Goal: Task Accomplishment & Management: Use online tool/utility

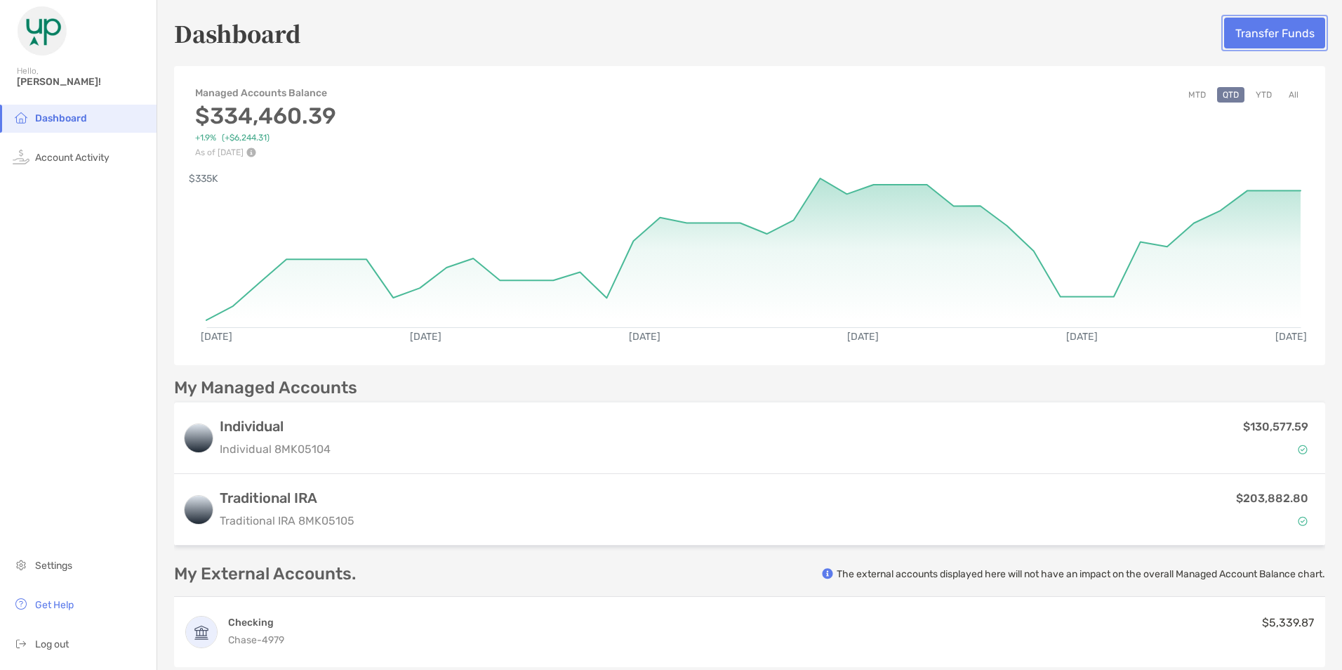
click at [1264, 30] on button "Transfer Funds" at bounding box center [1274, 33] width 101 height 31
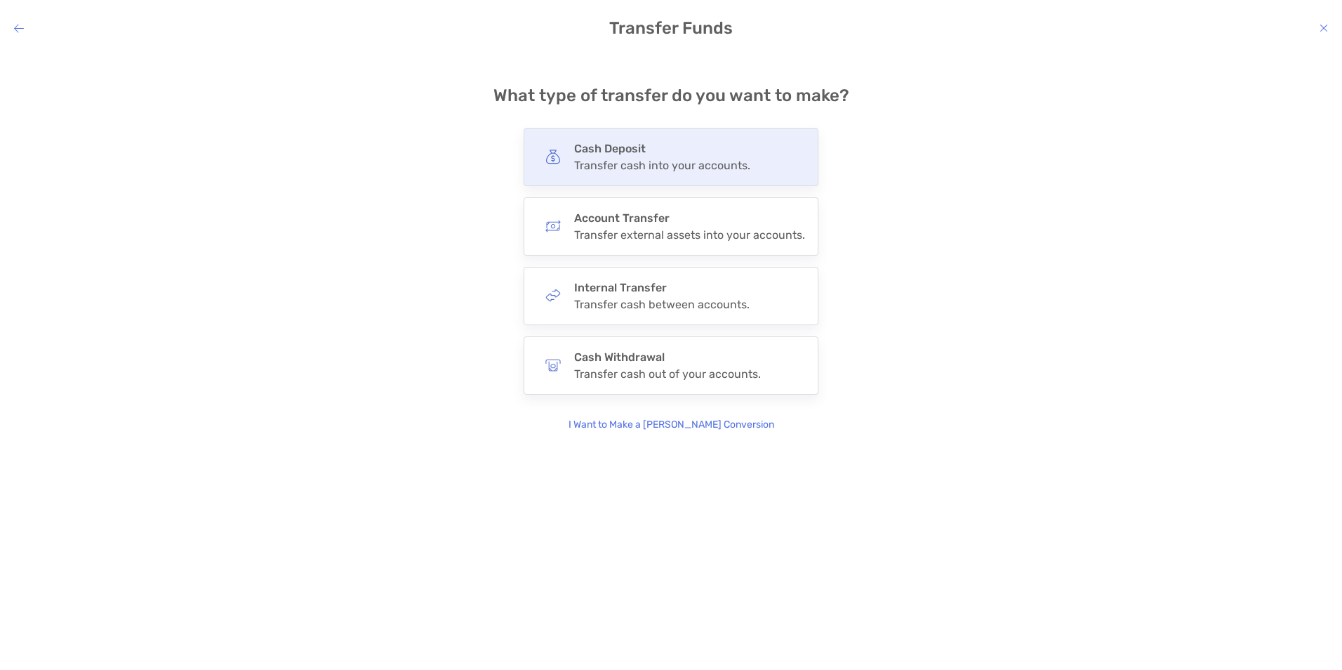
click at [620, 149] on h4 "Cash Deposit" at bounding box center [662, 148] width 176 height 13
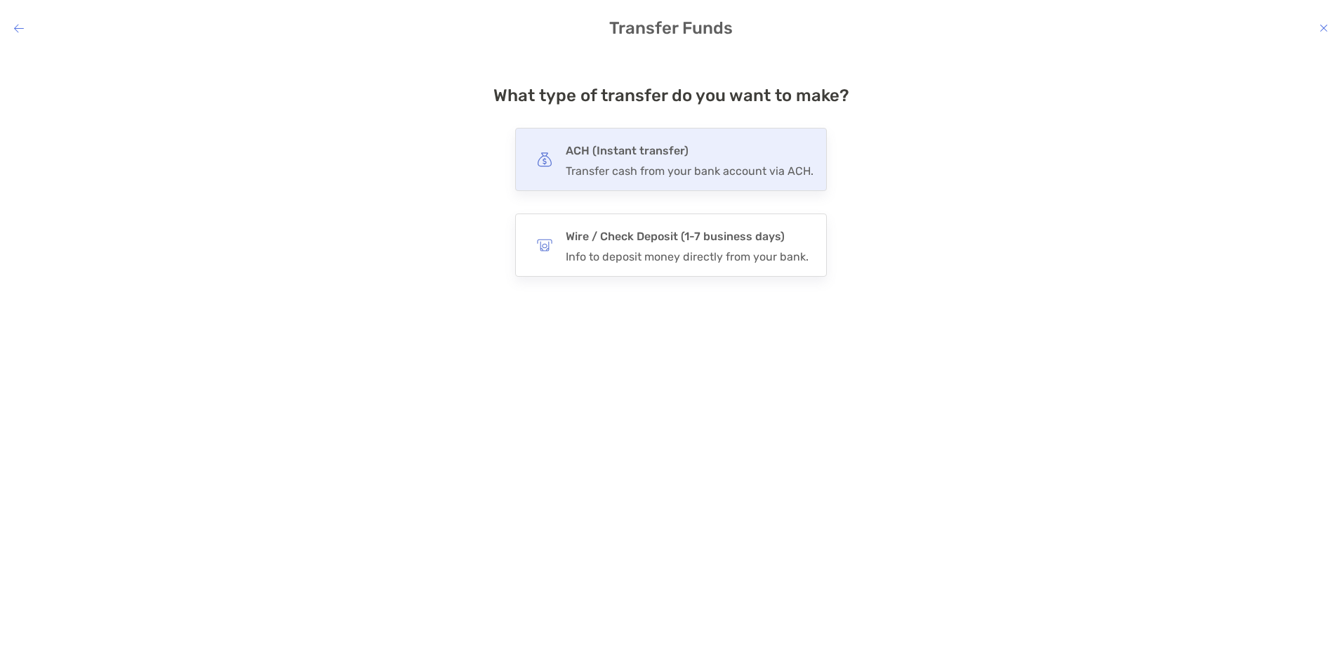
click at [618, 154] on h4 "ACH (Instant transfer)" at bounding box center [690, 151] width 248 height 20
click at [0, 0] on input "***" at bounding box center [0, 0] width 0 height 0
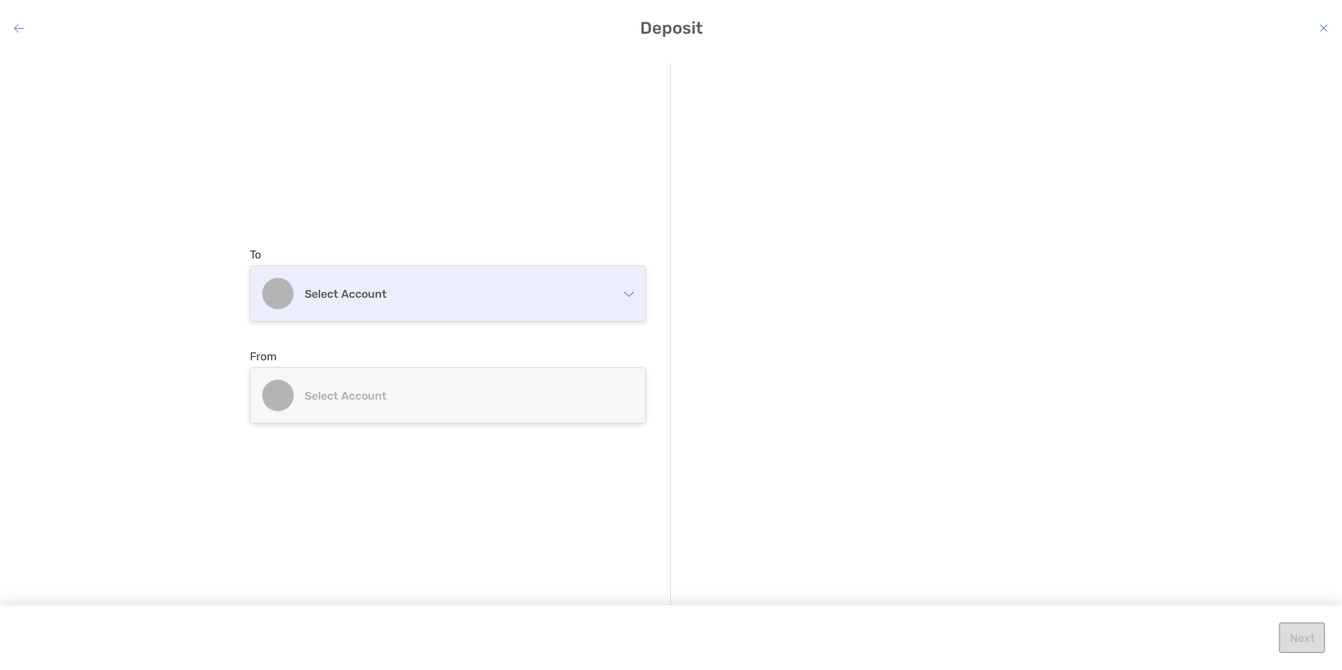
click at [429, 290] on h4 "Select account" at bounding box center [456, 293] width 303 height 13
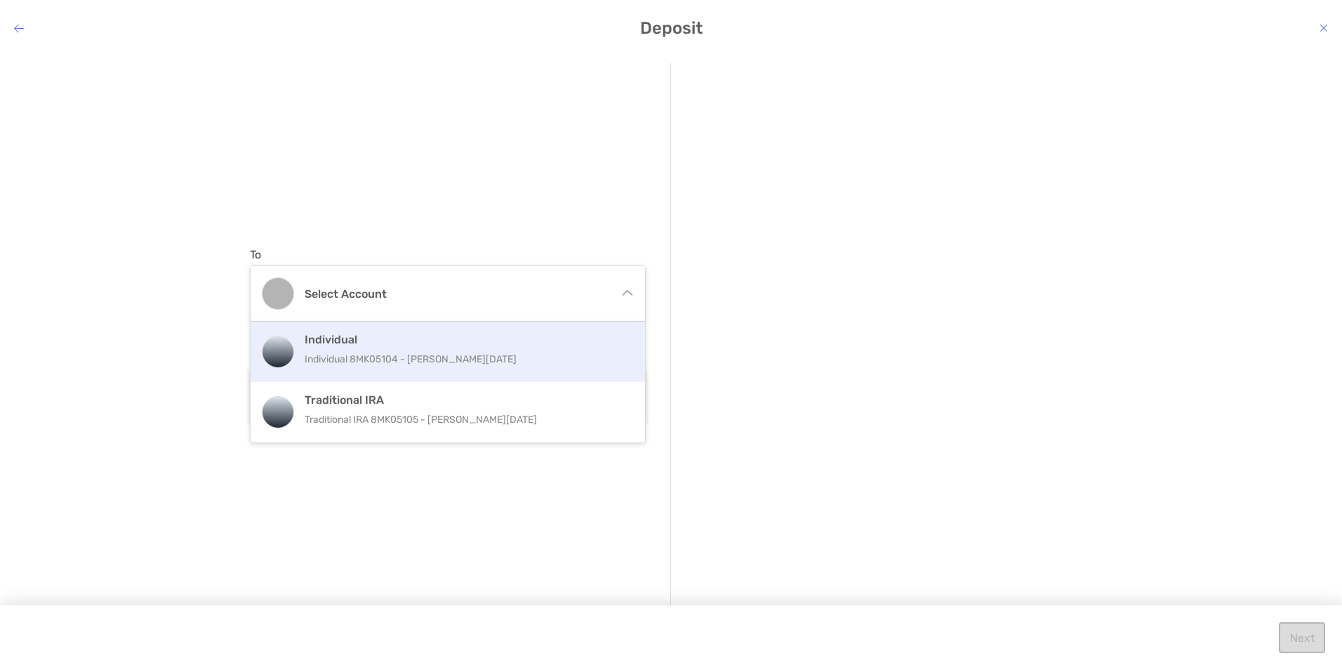
click at [380, 351] on p "Individual 8MK05104 - [PERSON_NAME][DATE]" at bounding box center [463, 359] width 317 height 18
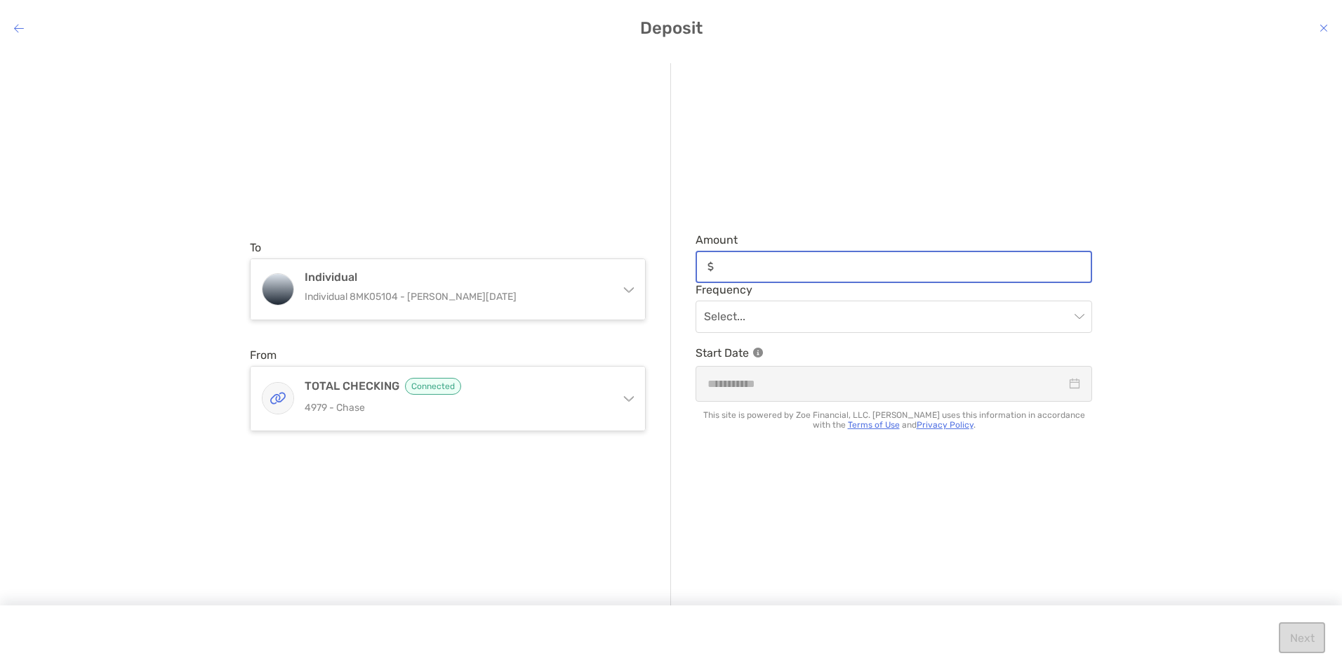
click at [753, 269] on input "Amount" at bounding box center [904, 266] width 371 height 12
type input "*****"
click at [763, 321] on input "modal" at bounding box center [887, 316] width 366 height 31
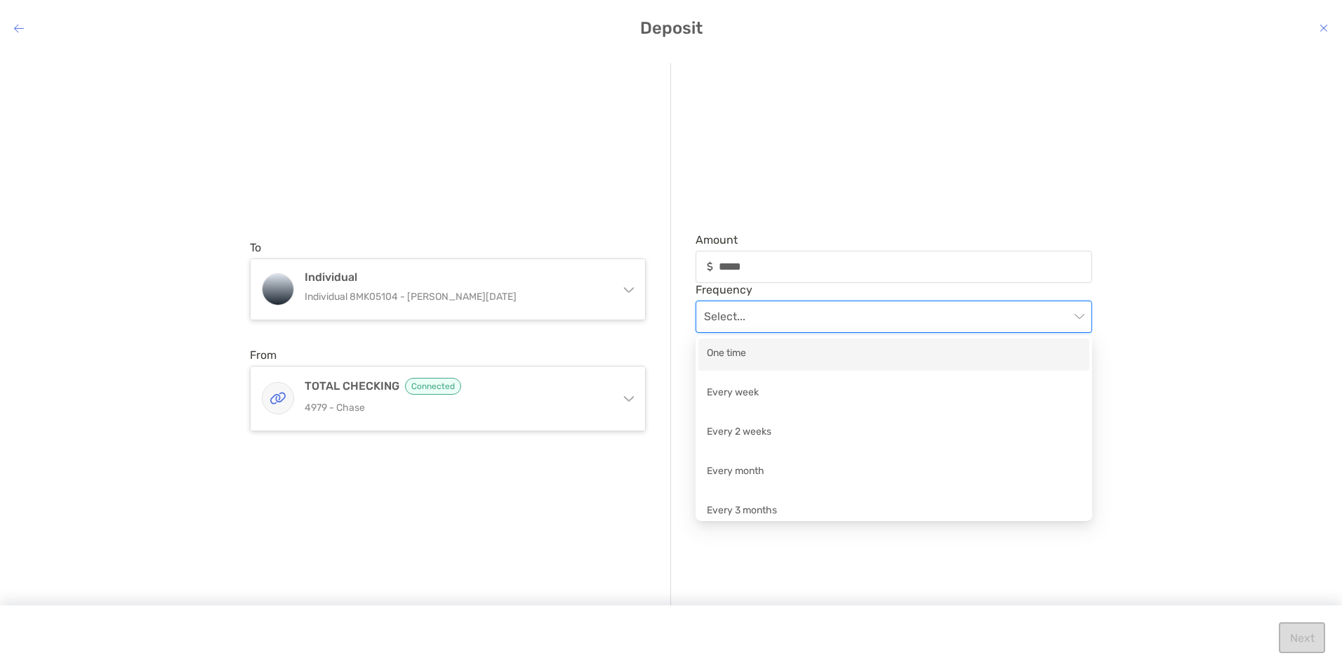
click at [729, 340] on div "One time" at bounding box center [893, 354] width 391 height 32
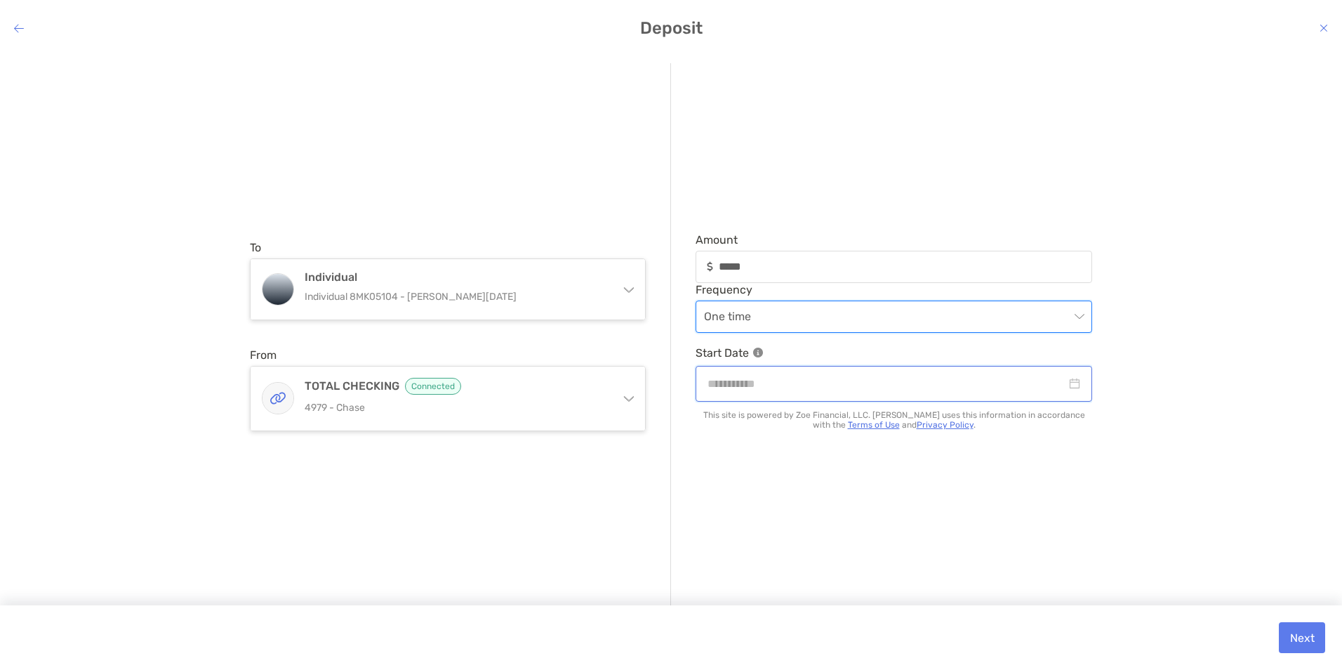
click at [741, 381] on input "modal" at bounding box center [886, 384] width 359 height 18
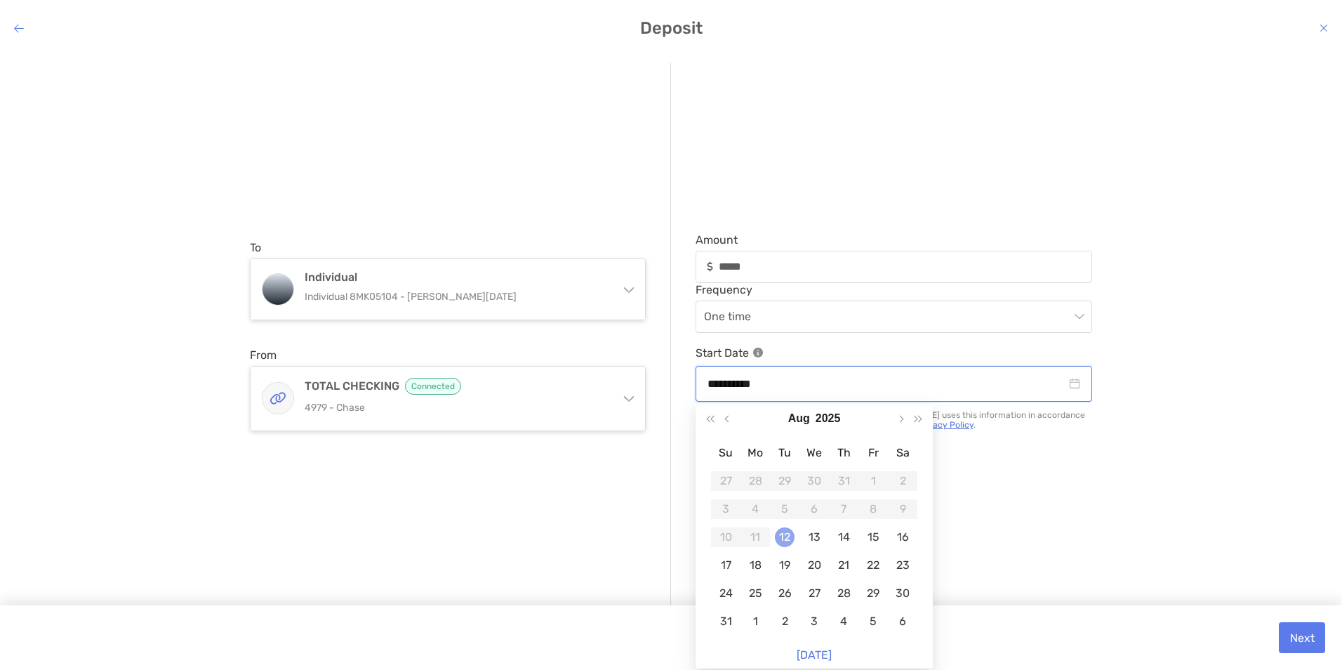
type input "**********"
click at [785, 540] on div "12" at bounding box center [785, 537] width 20 height 20
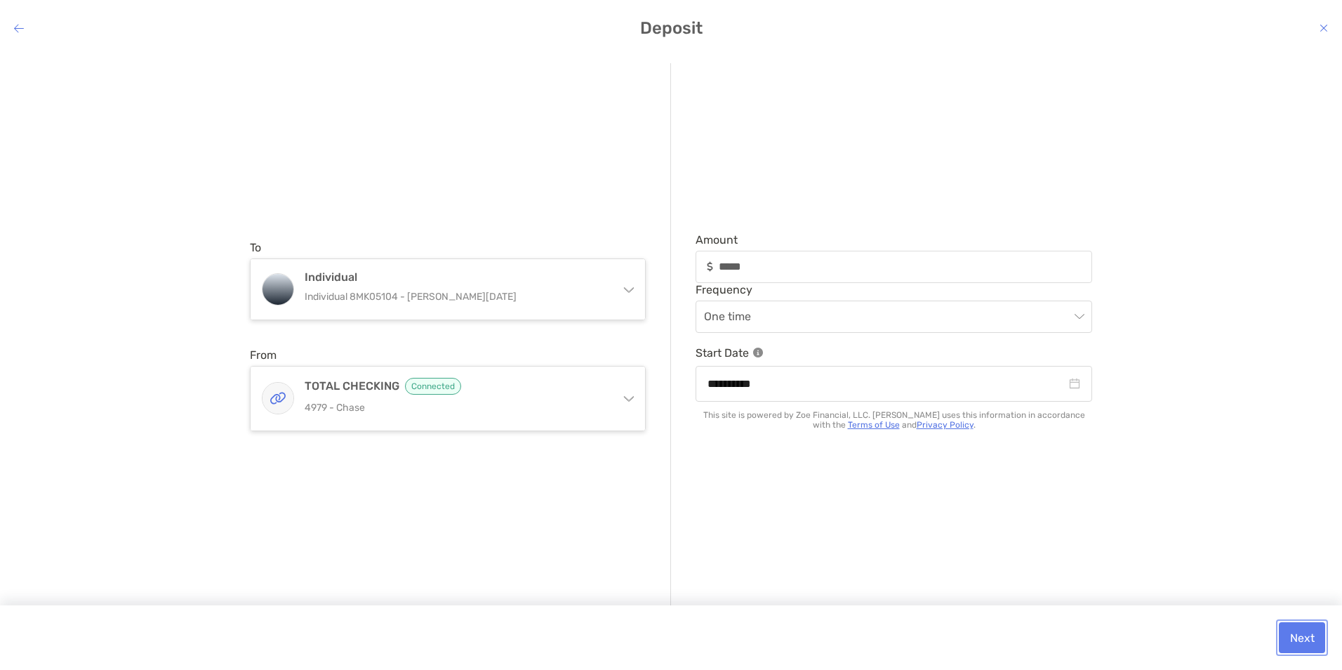
click at [1300, 637] on button "Next" at bounding box center [1302, 637] width 46 height 31
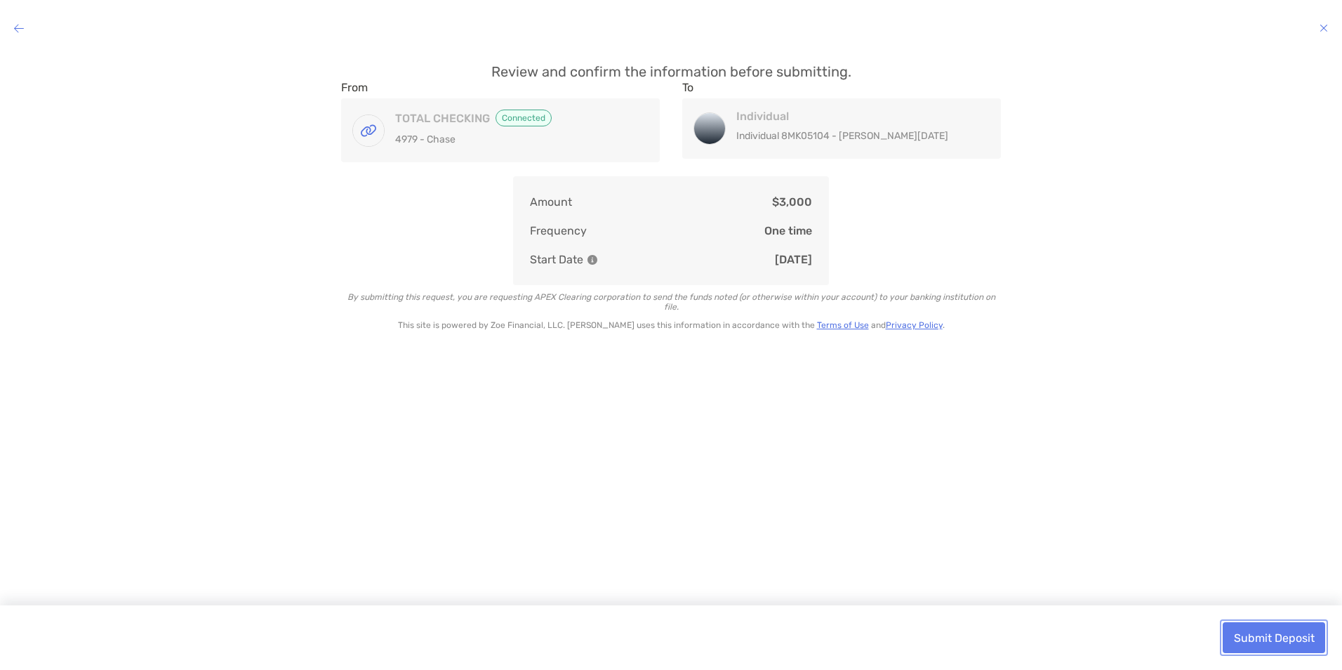
click at [1281, 634] on button "Submit Deposit" at bounding box center [1274, 637] width 102 height 31
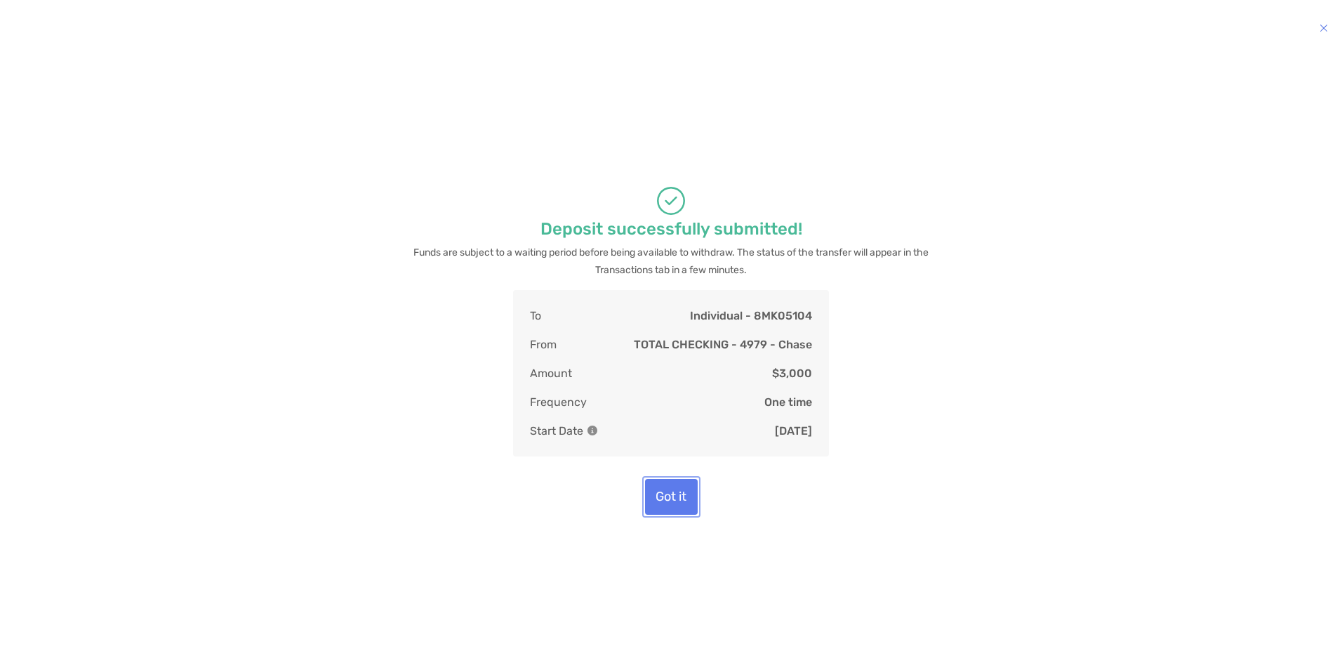
click at [669, 489] on button "Got it" at bounding box center [671, 497] width 53 height 36
